Goal: Transaction & Acquisition: Purchase product/service

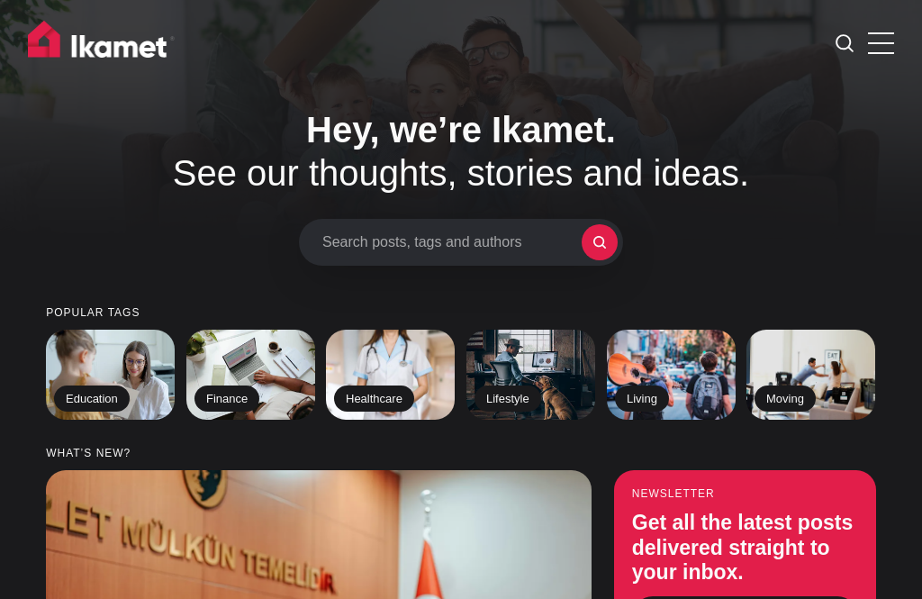
click at [853, 47] on icon at bounding box center [845, 43] width 18 height 18
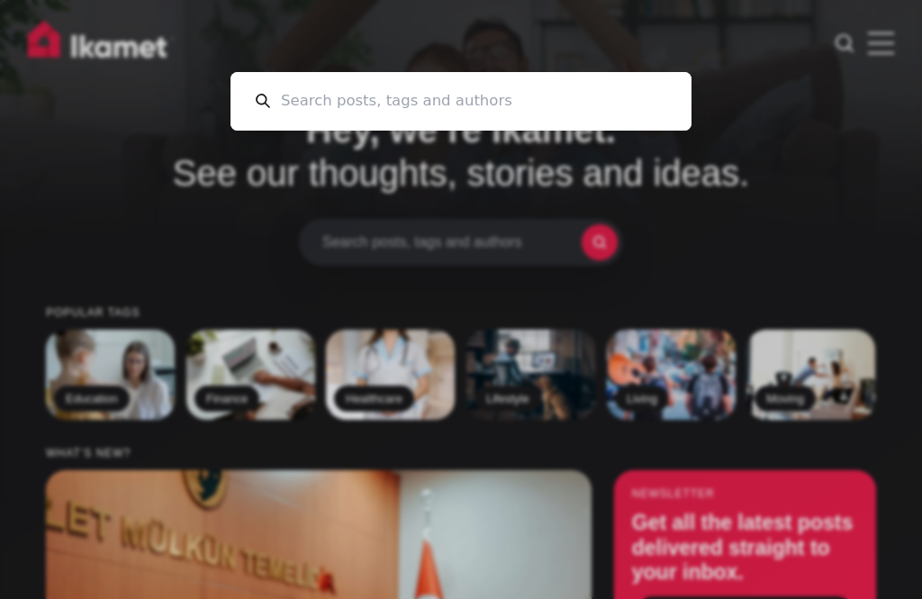
click at [875, 129] on div "Cancel" at bounding box center [461, 299] width 922 height 599
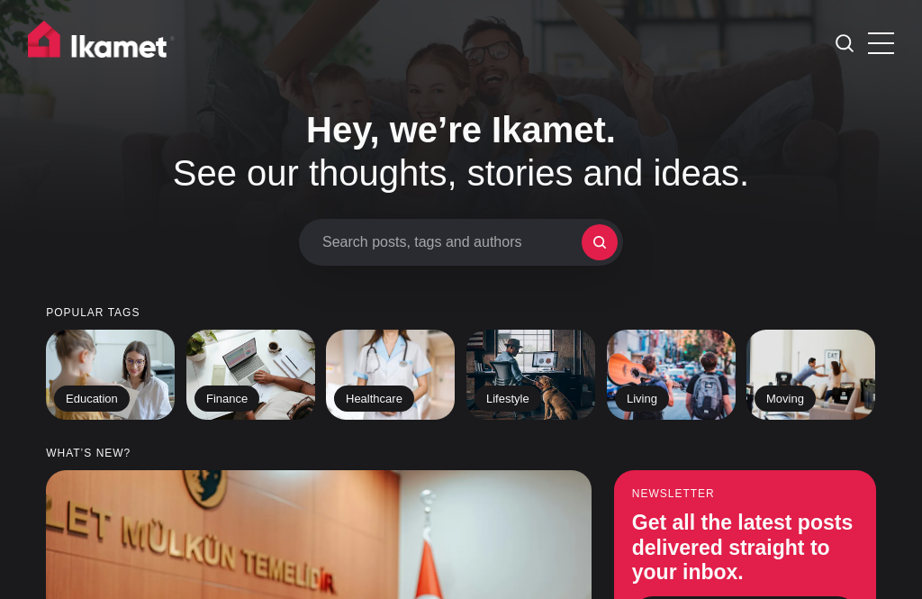
click at [878, 40] on label at bounding box center [881, 40] width 26 height 26
click at [0, 0] on input "checkbox" at bounding box center [0, 0] width 0 height 0
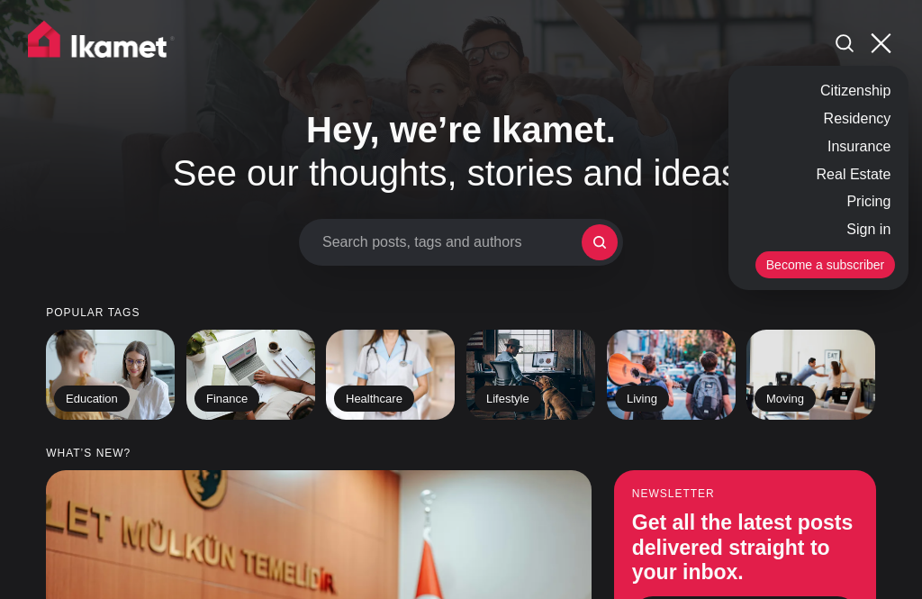
click at [861, 145] on link "Insurance" at bounding box center [859, 147] width 72 height 28
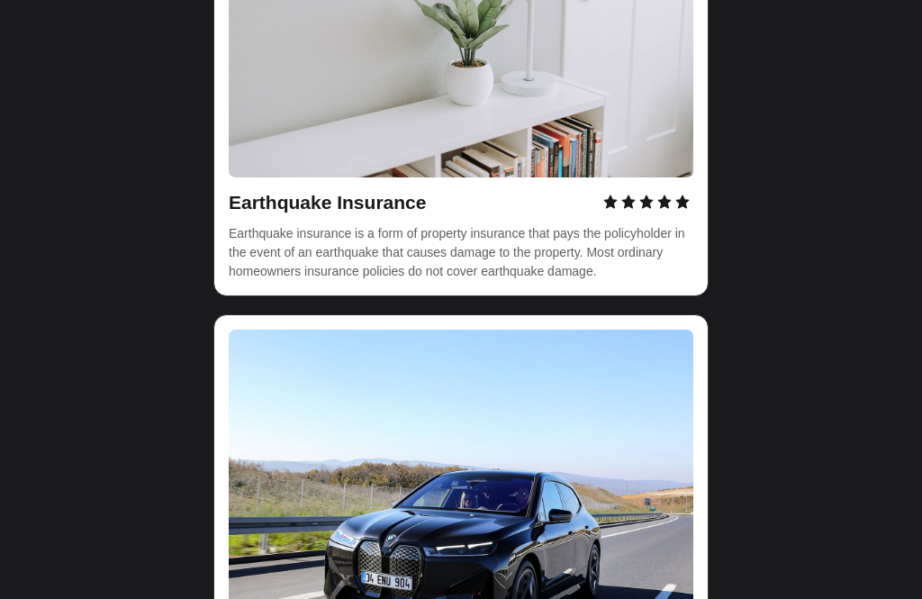
scroll to position [5627, 0]
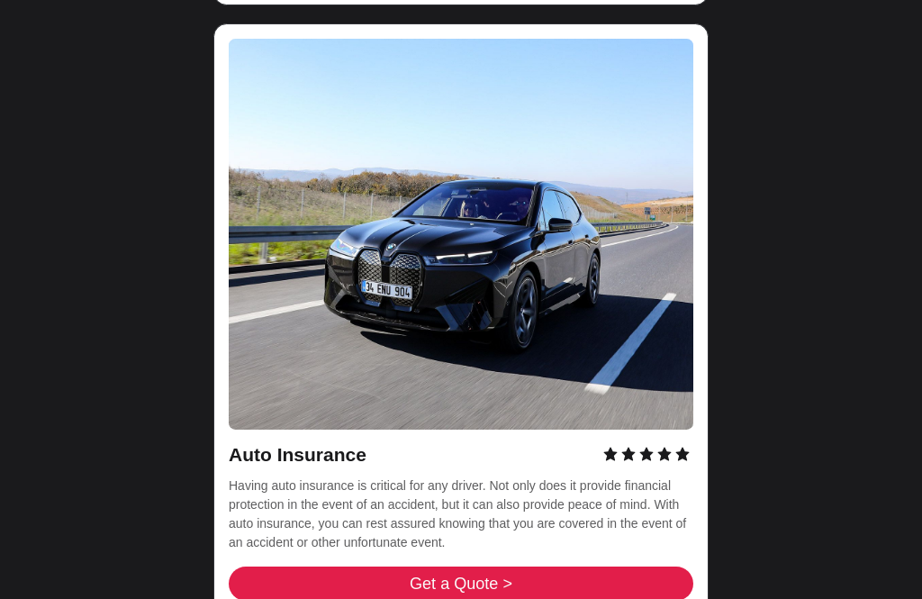
click at [516, 567] on link "Get a Quote >" at bounding box center [461, 584] width 465 height 34
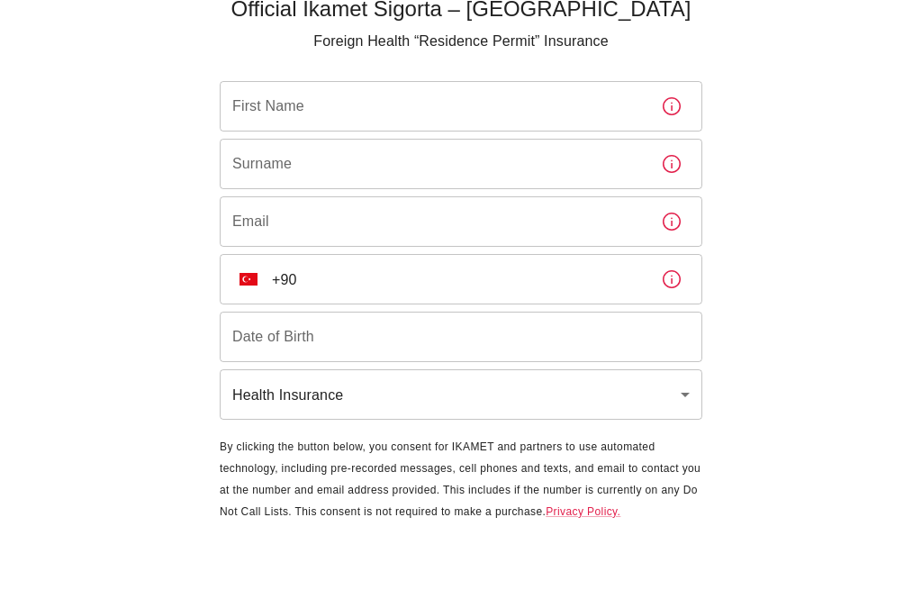
scroll to position [59, 0]
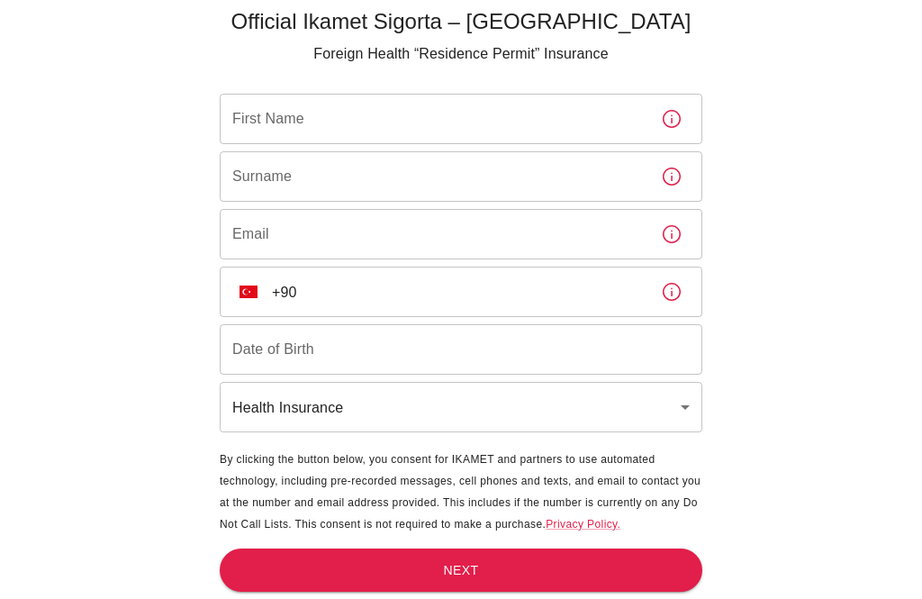
click at [658, 413] on body "Official Ikamet Sigorta – Turkey Foreign Health “Residence Permit” Insurance Fi…" at bounding box center [461, 270] width 922 height 658
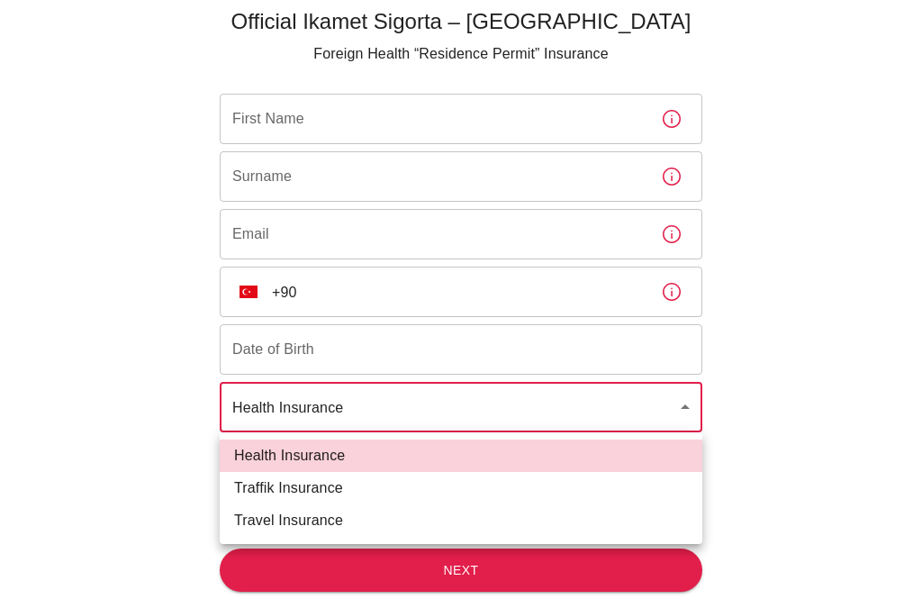
click at [349, 495] on li "Traffik Insurance" at bounding box center [461, 488] width 483 height 32
type input "traffik"
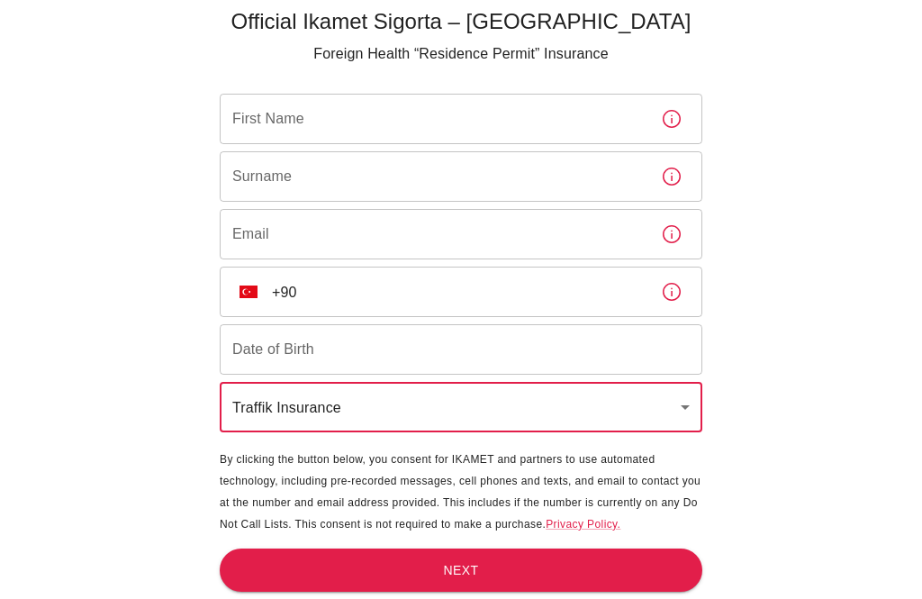
click at [360, 129] on input "First Name" at bounding box center [433, 119] width 427 height 50
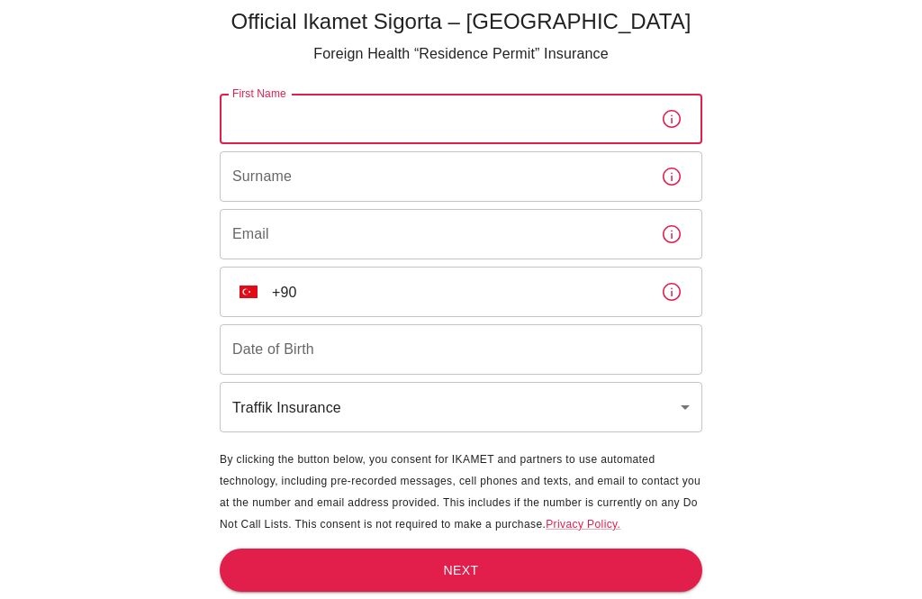
click at [824, 248] on div "Official Ikamet Sigorta – Turkey Foreign Health “Residence Permit” Insurance Fi…" at bounding box center [461, 270] width 922 height 658
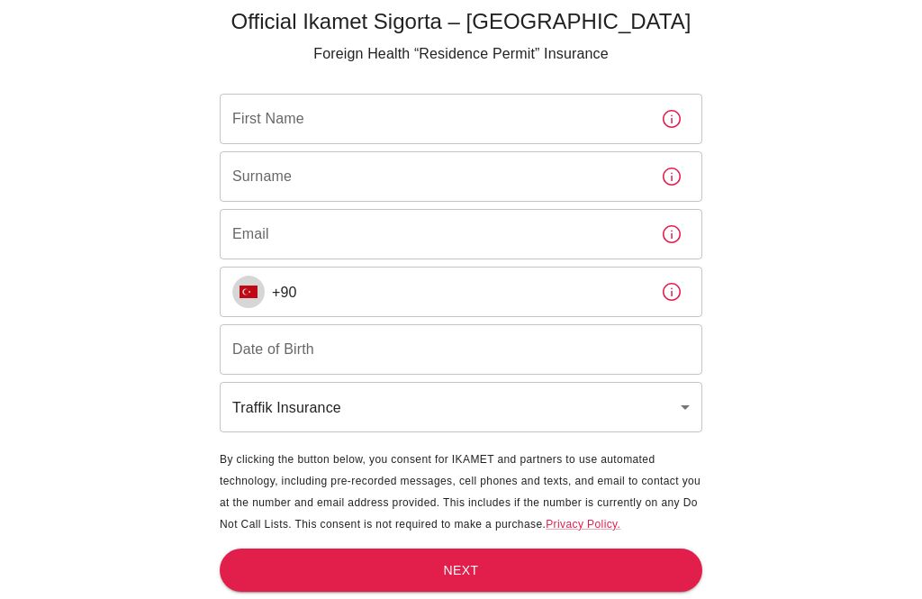
click at [248, 290] on img "Select country" at bounding box center [249, 292] width 18 height 13
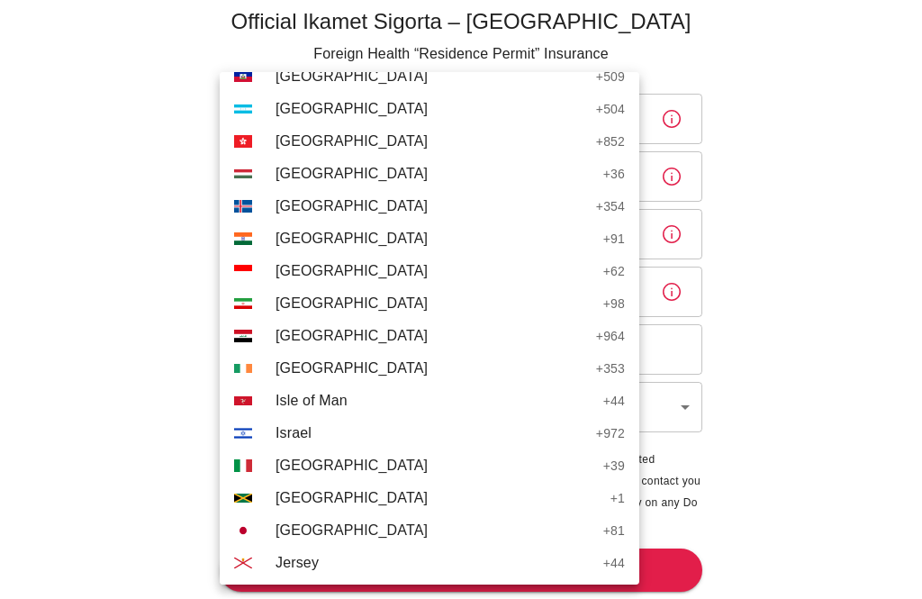
scroll to position [3233, 0]
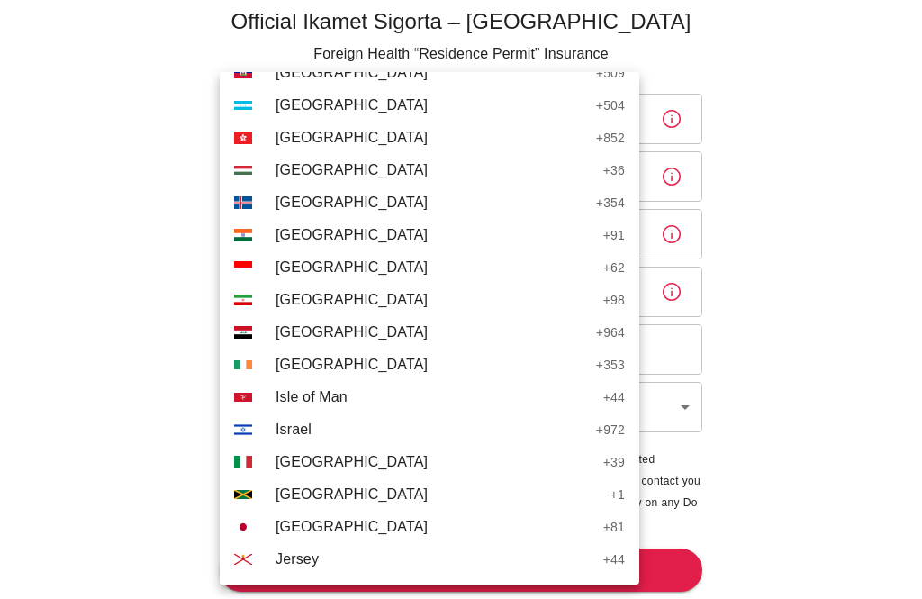
click at [335, 304] on span "Iran" at bounding box center [435, 300] width 319 height 22
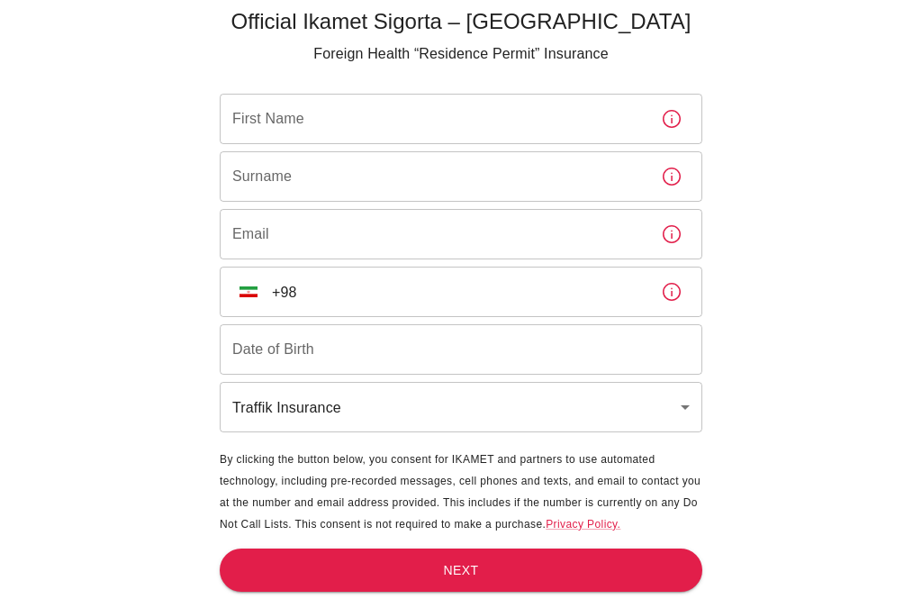
scroll to position [0, 0]
click at [417, 294] on input "+98" at bounding box center [459, 292] width 375 height 50
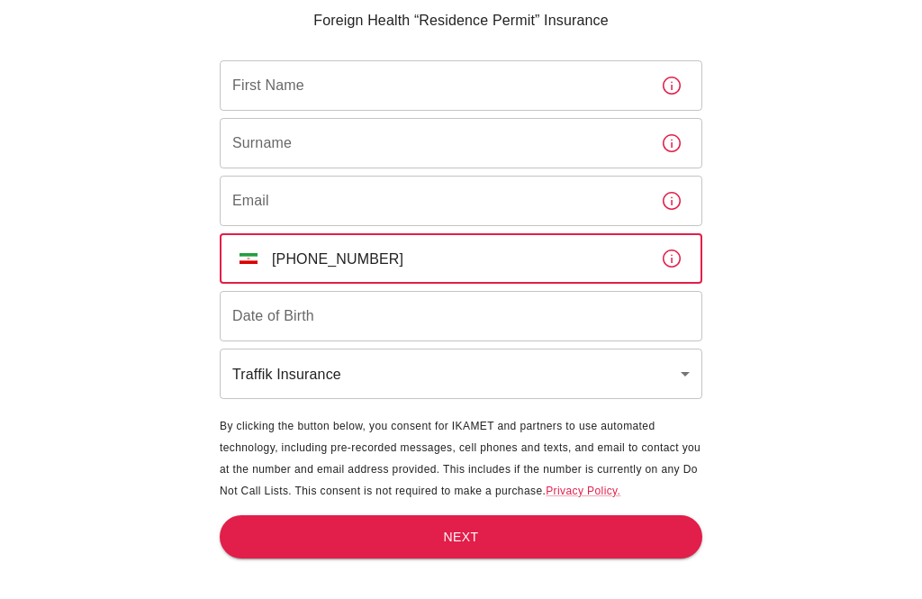
type input "+98 912 193 8124"
click at [426, 94] on input "First Name" at bounding box center [433, 119] width 427 height 50
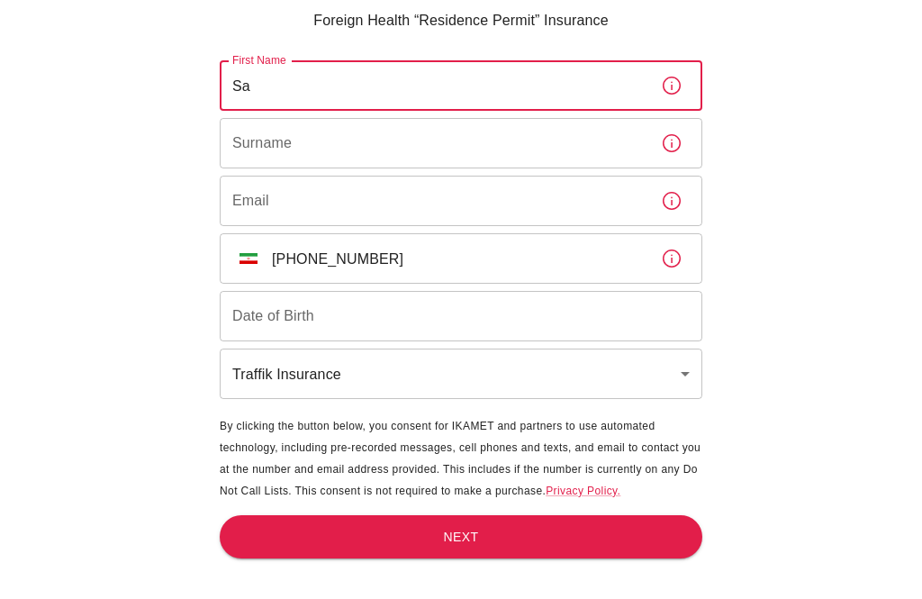
type input "S"
type input "MOHAMMAD ALI"
click at [404, 151] on input "Surname" at bounding box center [433, 176] width 427 height 50
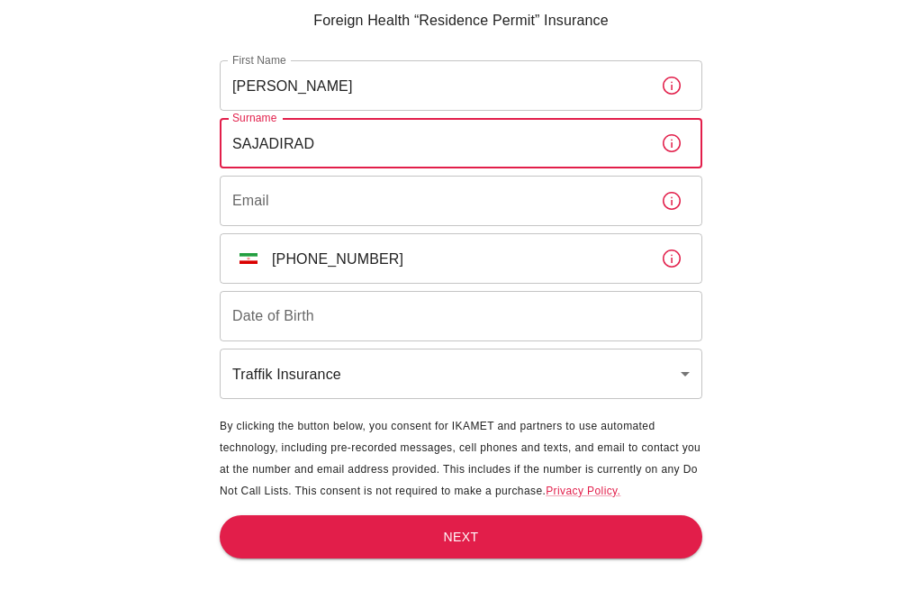
type input "SAJADIRAD"
click at [427, 209] on input "Email" at bounding box center [433, 234] width 427 height 50
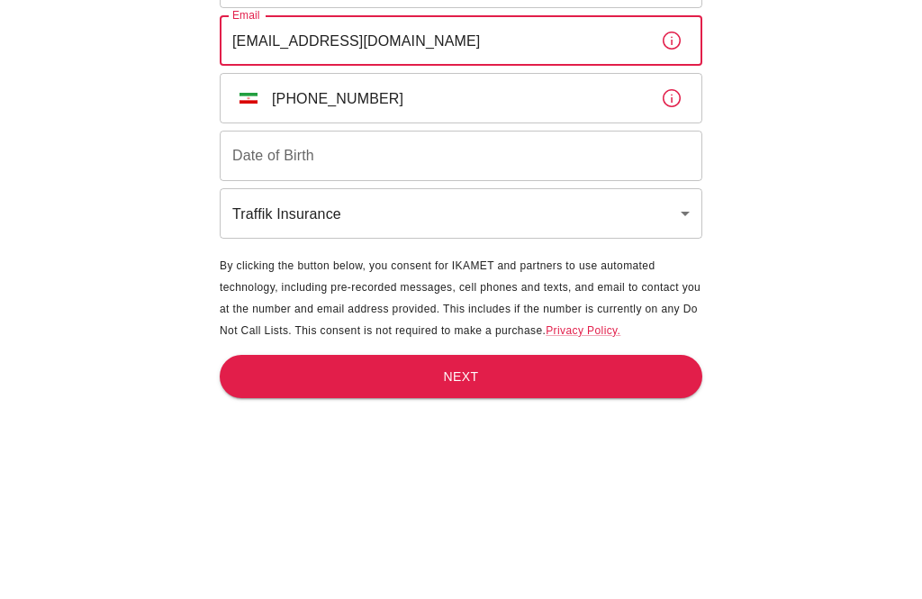
type input "sahandsadjadirad@gmail.com"
click at [408, 324] on input "Date of Birth" at bounding box center [461, 349] width 483 height 50
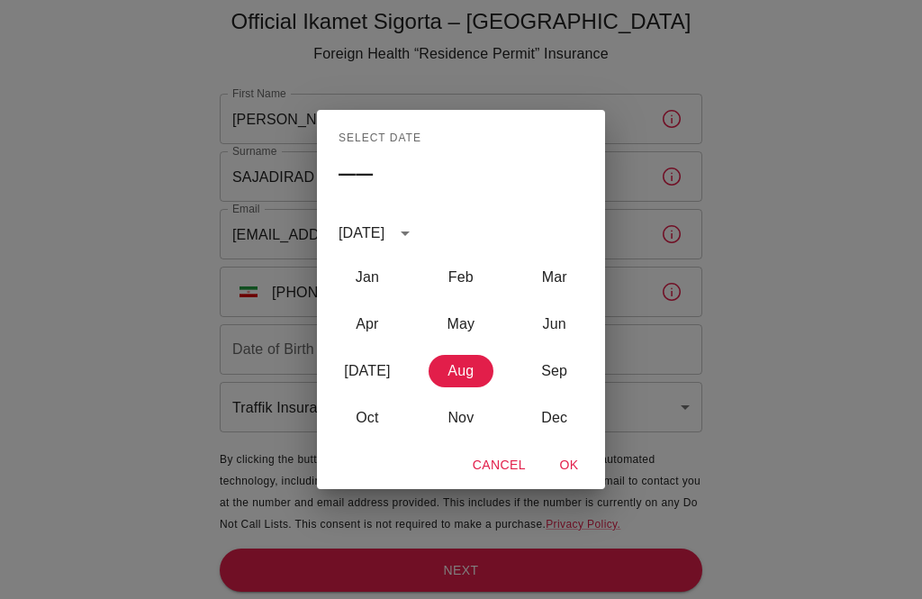
click at [385, 244] on div "August 2025" at bounding box center [362, 233] width 46 height 22
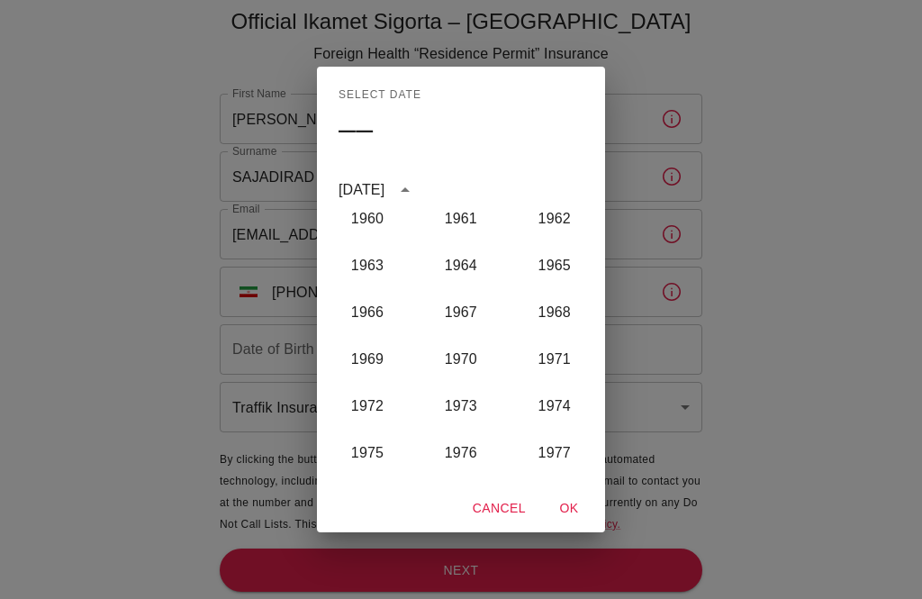
scroll to position [951, 0]
click at [560, 283] on button "1965" at bounding box center [554, 266] width 65 height 32
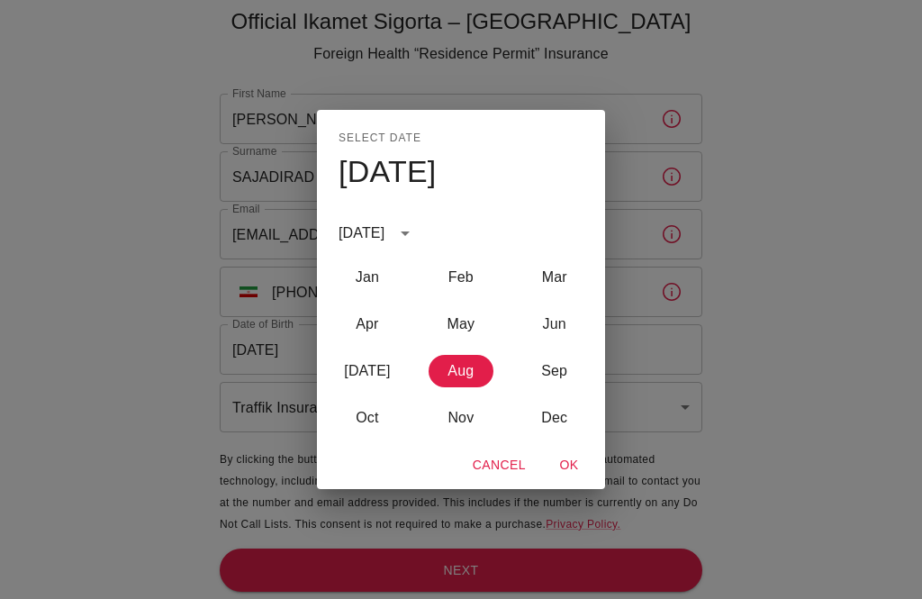
click at [551, 294] on button "Mar" at bounding box center [554, 277] width 65 height 32
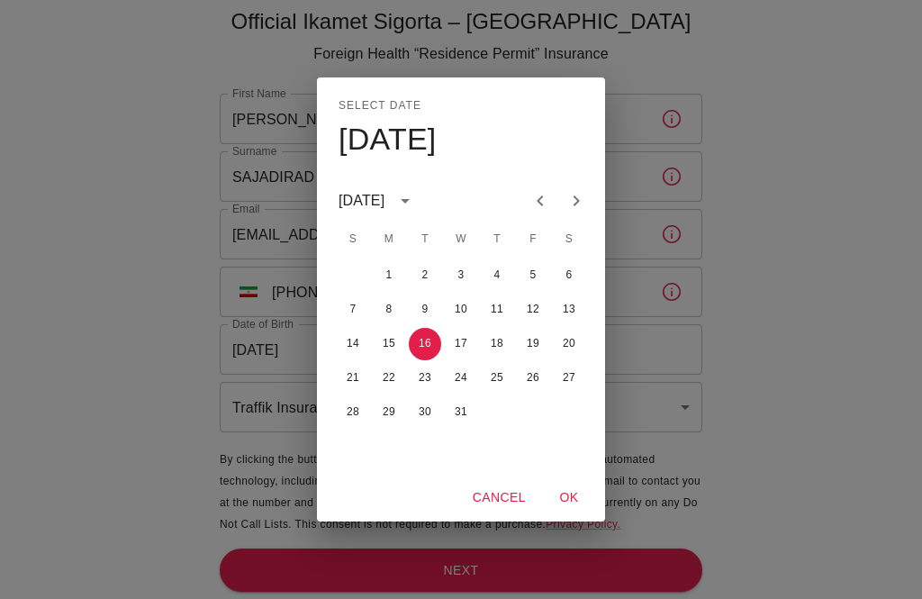
click at [353, 395] on button "21" at bounding box center [353, 378] width 32 height 32
type input "21/03/1965"
click at [135, 460] on div "Select date Sun, Mar 21 March 1965 S M T W T F S 1 2 3 4 5 6 7 8 9 10 11 12 13 …" at bounding box center [461, 299] width 922 height 599
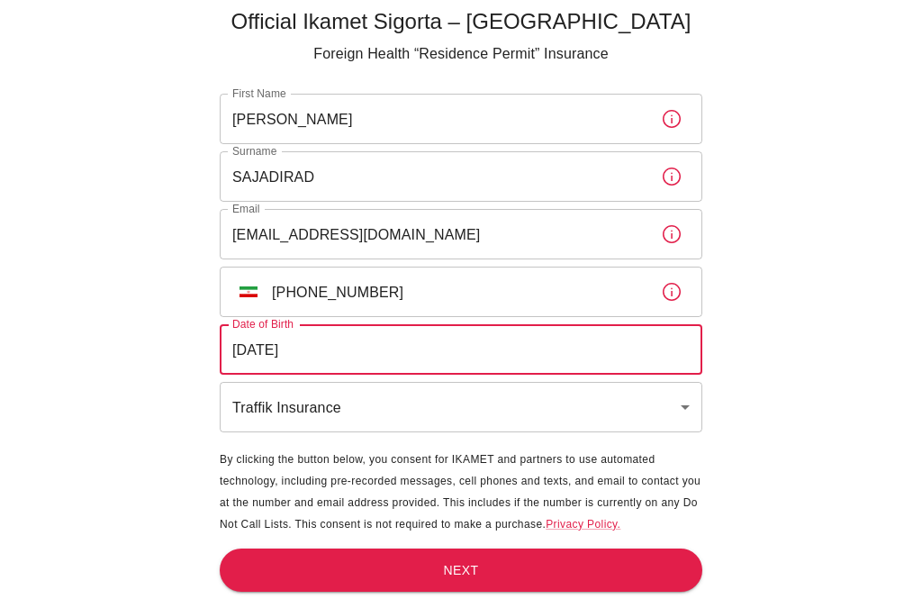
click at [487, 402] on body "Official Ikamet Sigorta – Turkey Foreign Health “Residence Permit” Insurance Fi…" at bounding box center [461, 270] width 922 height 658
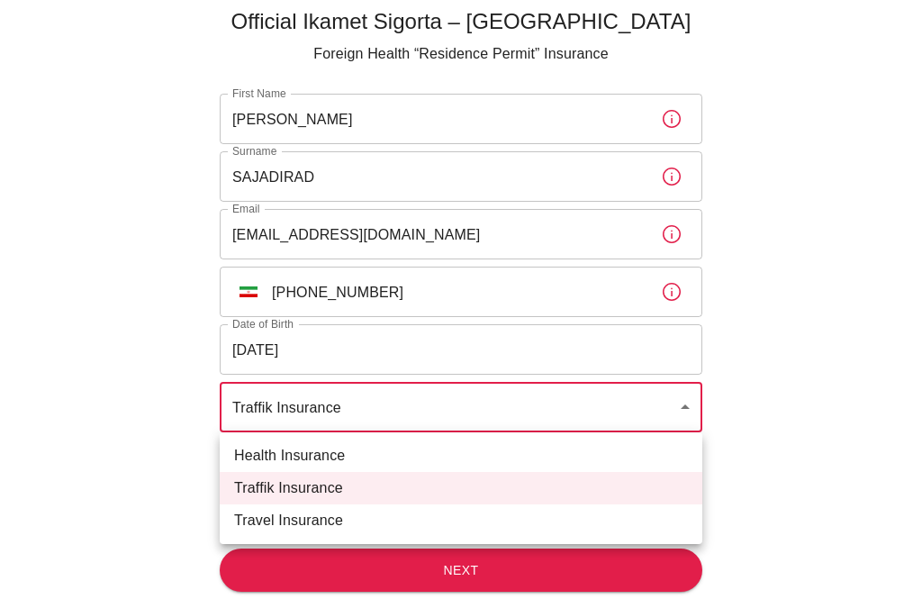
click at [138, 504] on div at bounding box center [461, 299] width 922 height 599
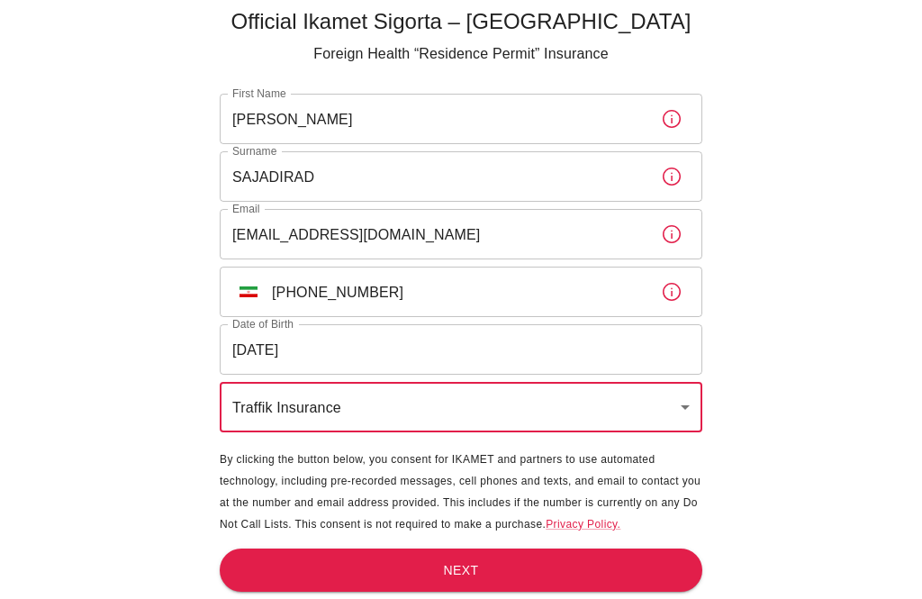
click at [423, 574] on button "Next" at bounding box center [461, 571] width 483 height 44
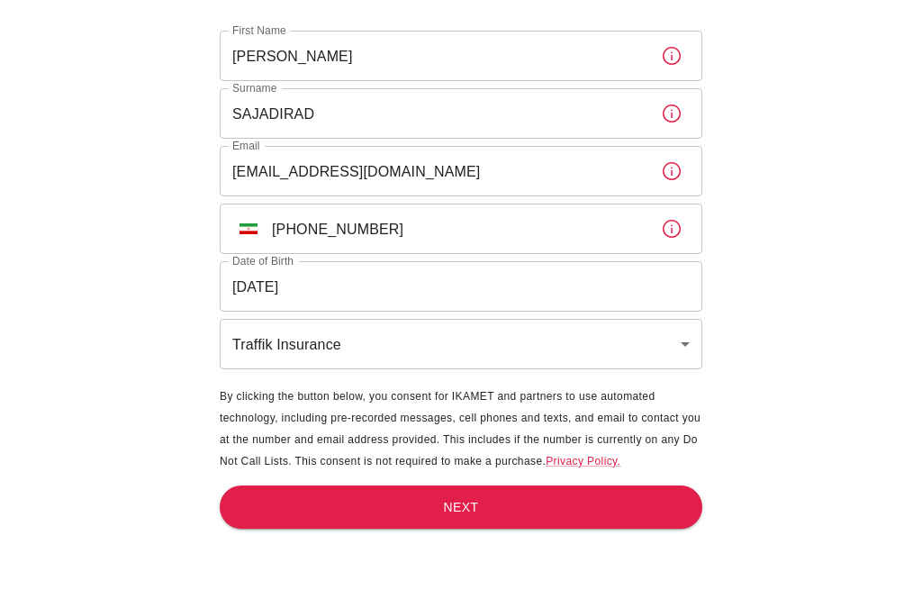
scroll to position [59, 0]
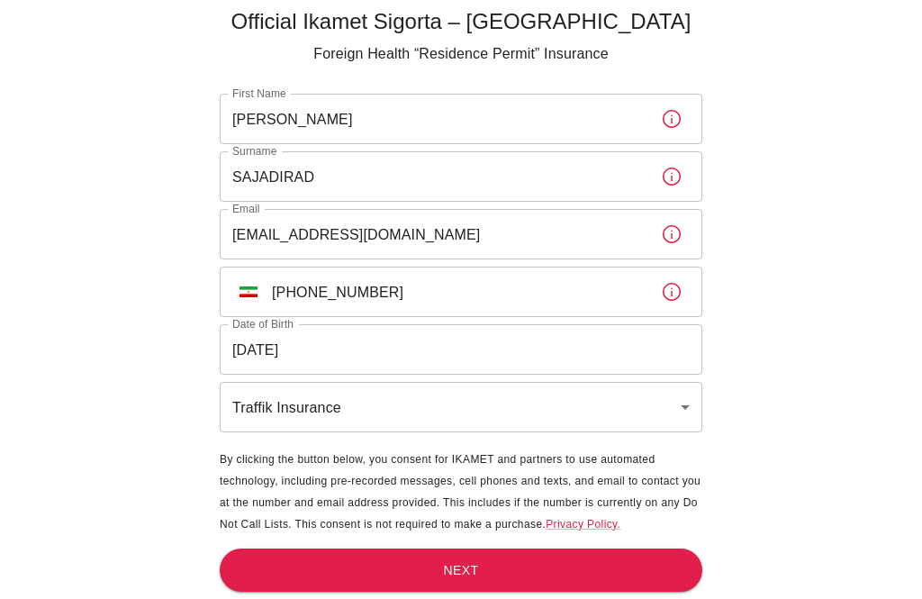
click at [447, 568] on button "Next" at bounding box center [461, 571] width 483 height 44
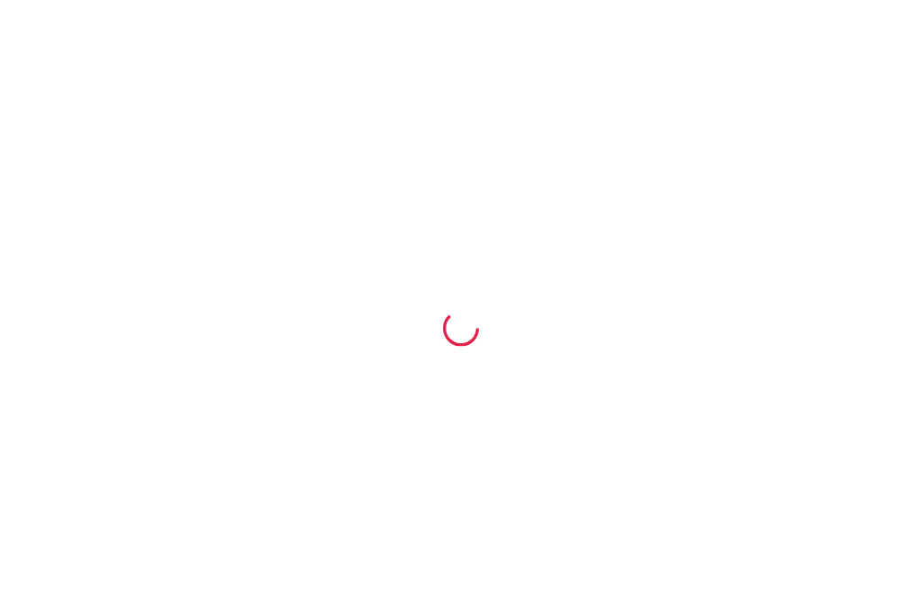
scroll to position [51, 0]
